Goal: Check status: Check status

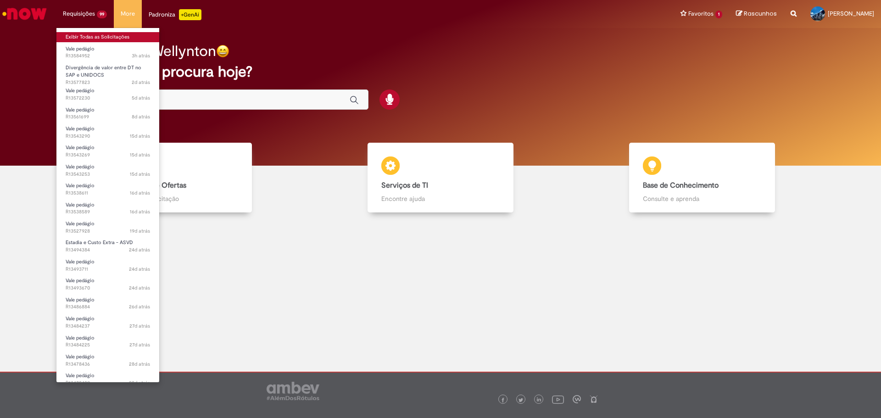
click at [95, 36] on link "Exibir Todas as Solicitações" at bounding box center [107, 37] width 103 height 10
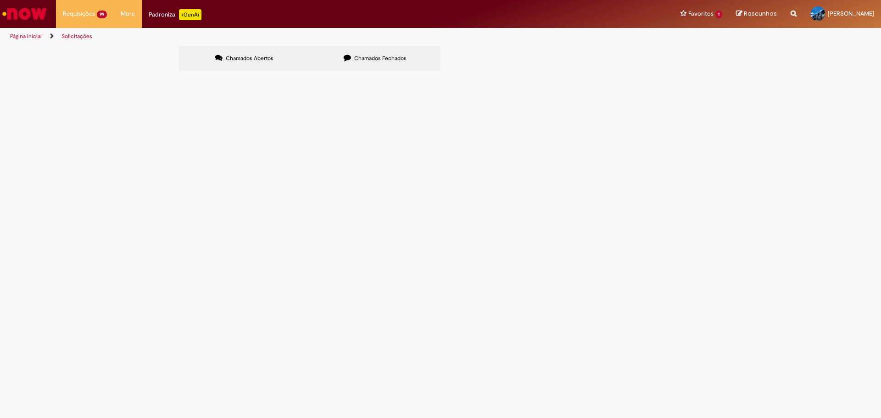
click at [345, 59] on icon at bounding box center [347, 57] width 7 height 7
click at [249, 56] on span "Chamados Abertos" at bounding box center [250, 58] width 48 height 7
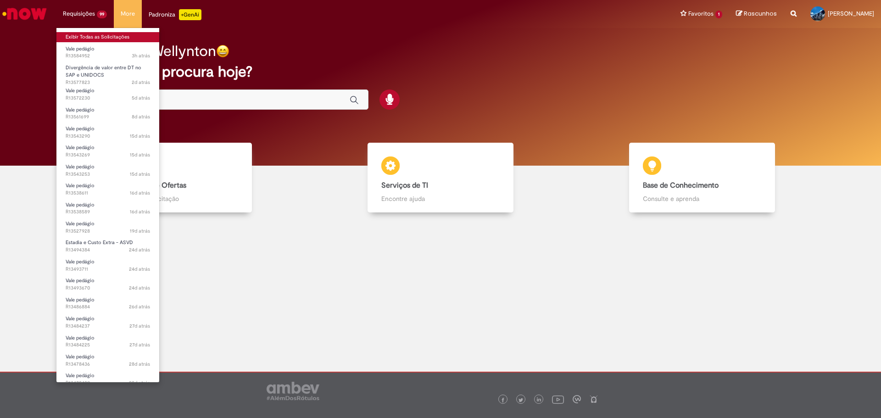
click at [86, 36] on link "Exibir Todas as Solicitações" at bounding box center [107, 37] width 103 height 10
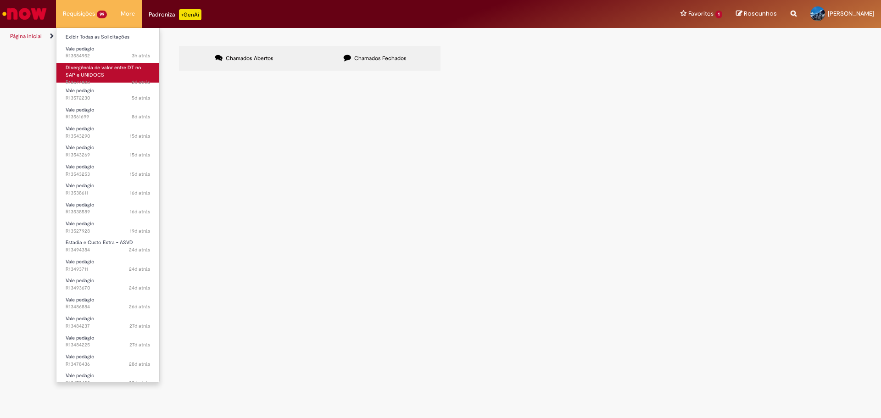
click at [96, 70] on span "Divergência de valor entre DT no SAP e UNIDOCS" at bounding box center [104, 71] width 76 height 14
click at [108, 72] on link "Divergência de valor entre DT no SAP e UNIDOCS 2d atrás 2 dias atrás R13577823" at bounding box center [107, 73] width 103 height 20
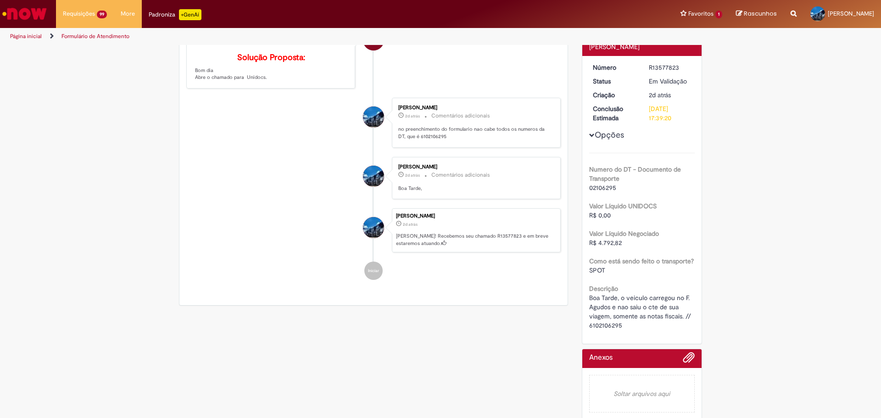
scroll to position [122, 0]
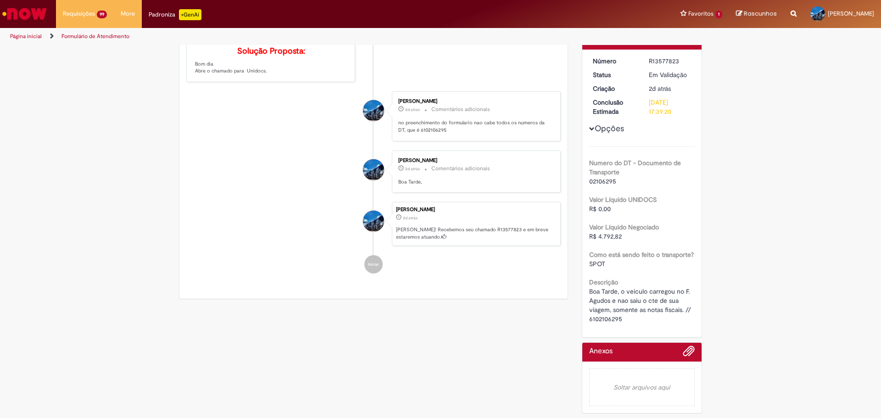
click at [655, 349] on div at bounding box center [642, 354] width 106 height 14
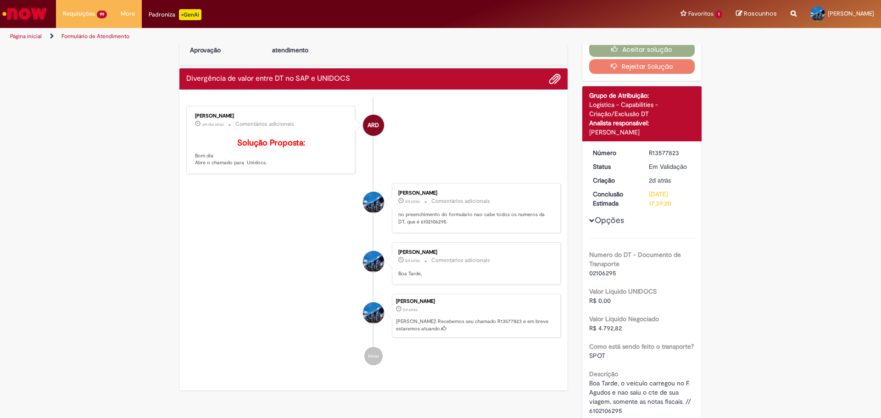
scroll to position [0, 0]
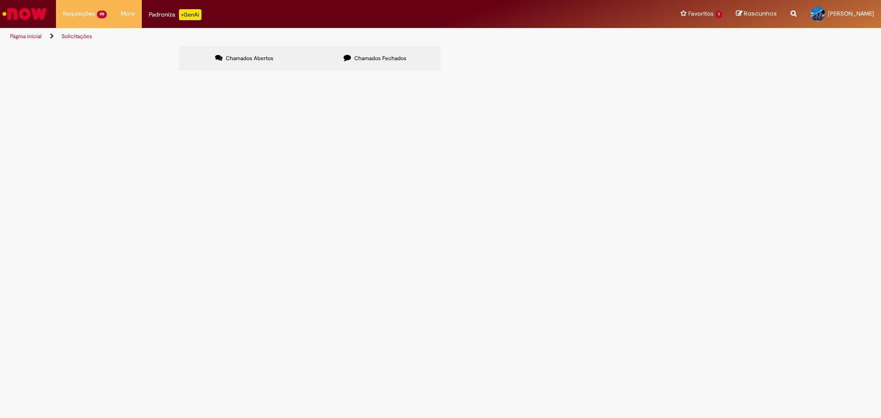
click at [0, 0] on span "Estadia e Custo Extra - ASVD" at bounding box center [0, 0] width 0 height 0
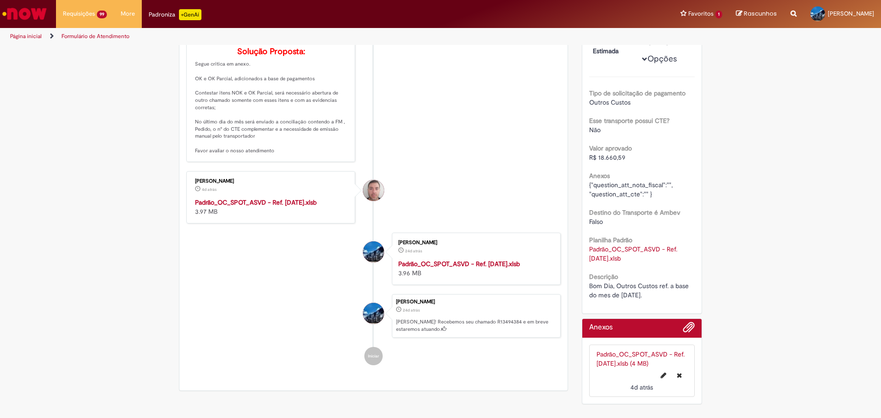
scroll to position [259, 0]
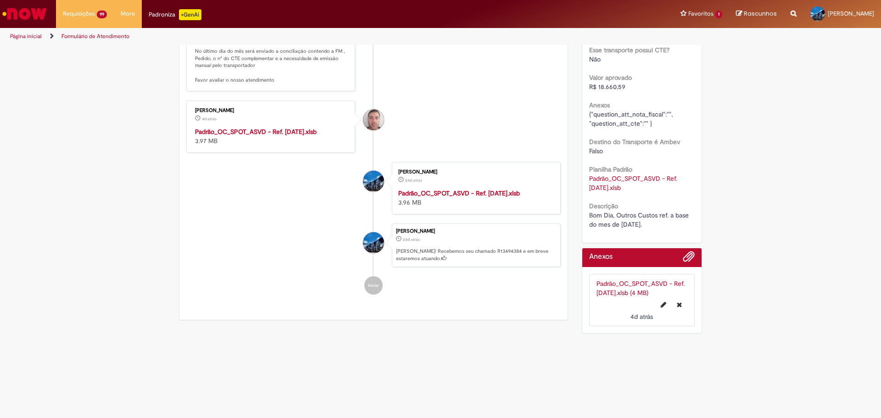
click at [627, 281] on link "Padrão_OC_SPOT_ASVD - Ref. [DATE].xlsb (4 MB)" at bounding box center [640, 287] width 88 height 17
